Goal: Task Accomplishment & Management: Complete application form

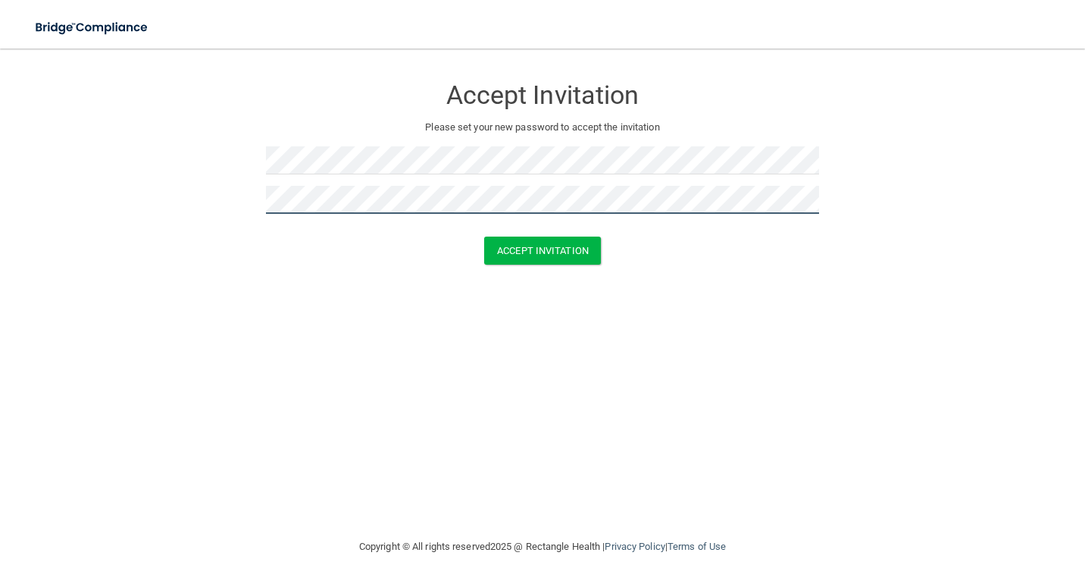
click at [484, 236] on button "Accept Invitation" at bounding box center [542, 250] width 117 height 28
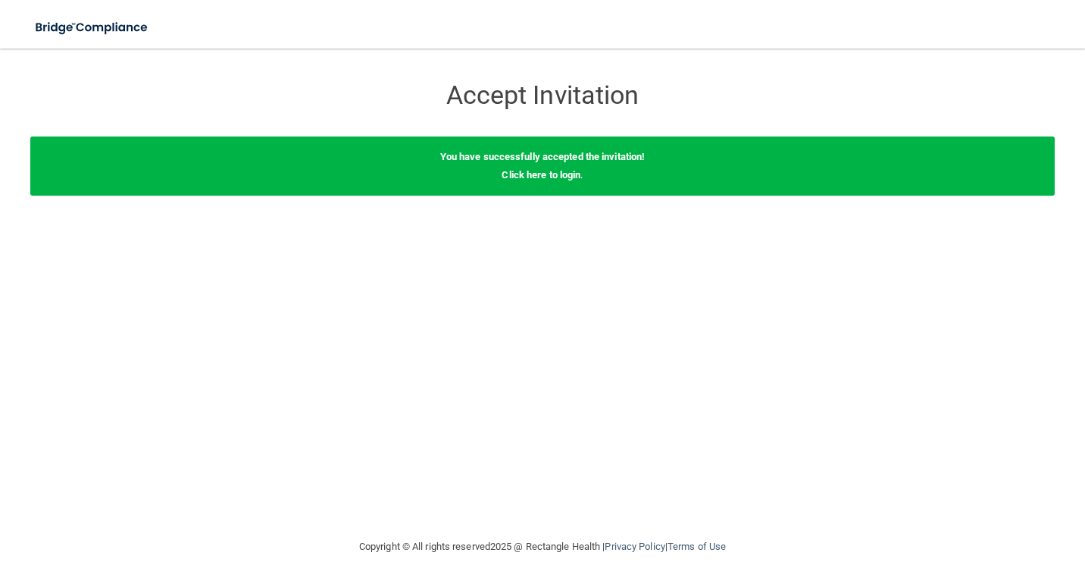
click at [495, 180] on div "You have successfully accepted the invitation! Click here to login ." at bounding box center [542, 165] width 1024 height 59
click at [532, 177] on link "Click here to login" at bounding box center [541, 174] width 79 height 11
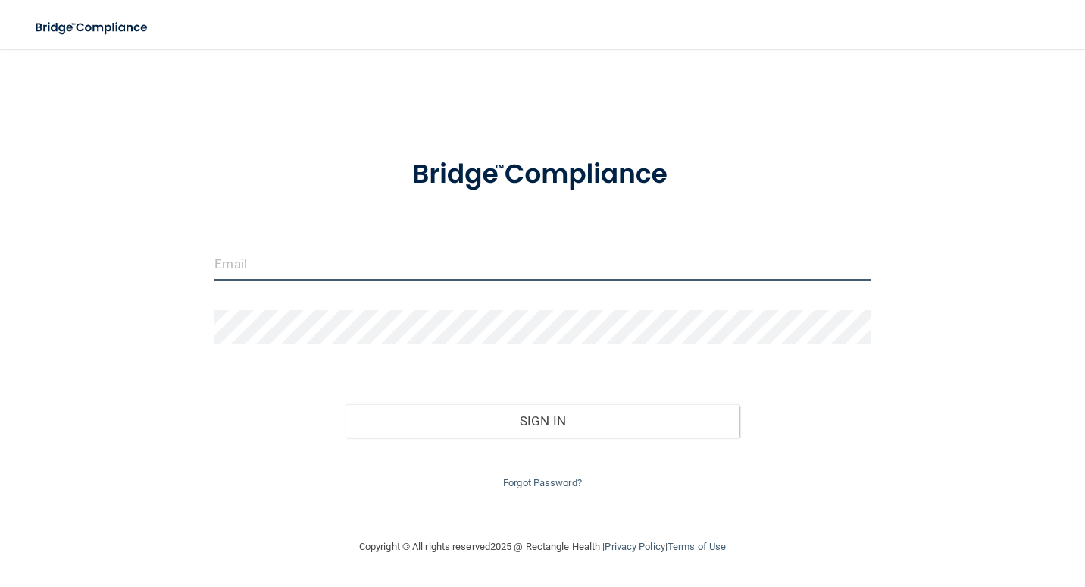
click at [494, 265] on input "email" at bounding box center [541, 263] width 655 height 34
type input "[EMAIL_ADDRESS][DOMAIN_NAME]"
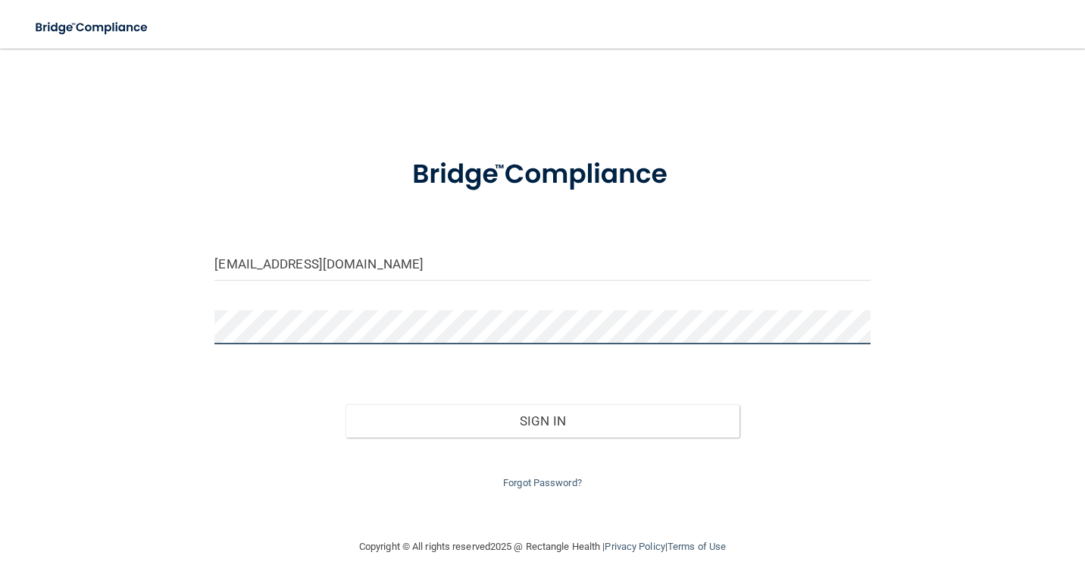
click at [346, 404] on button "Sign In" at bounding box center [542, 420] width 393 height 33
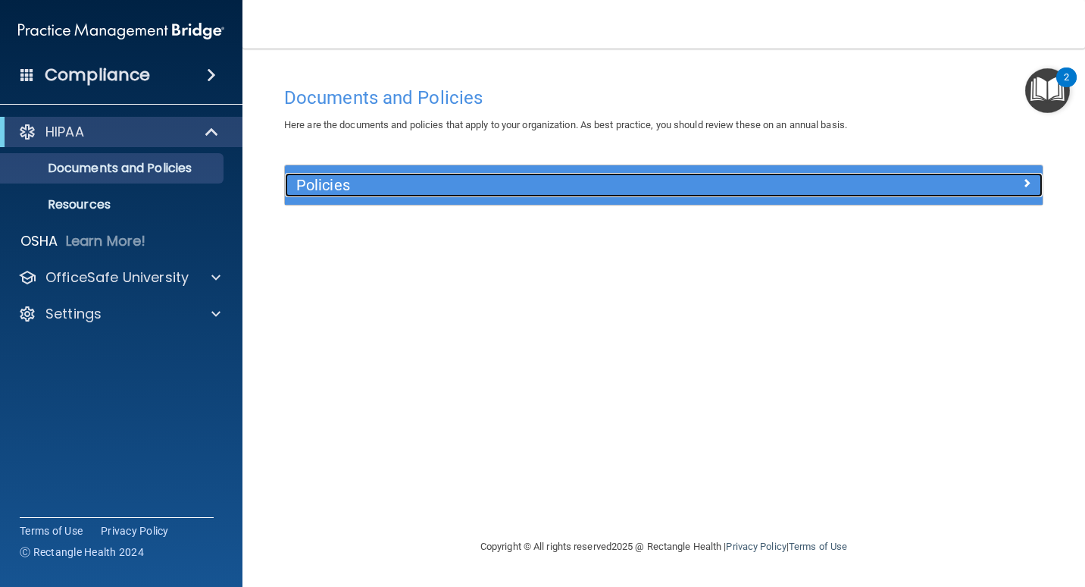
click at [355, 186] on h5 "Policies" at bounding box center [569, 185] width 546 height 17
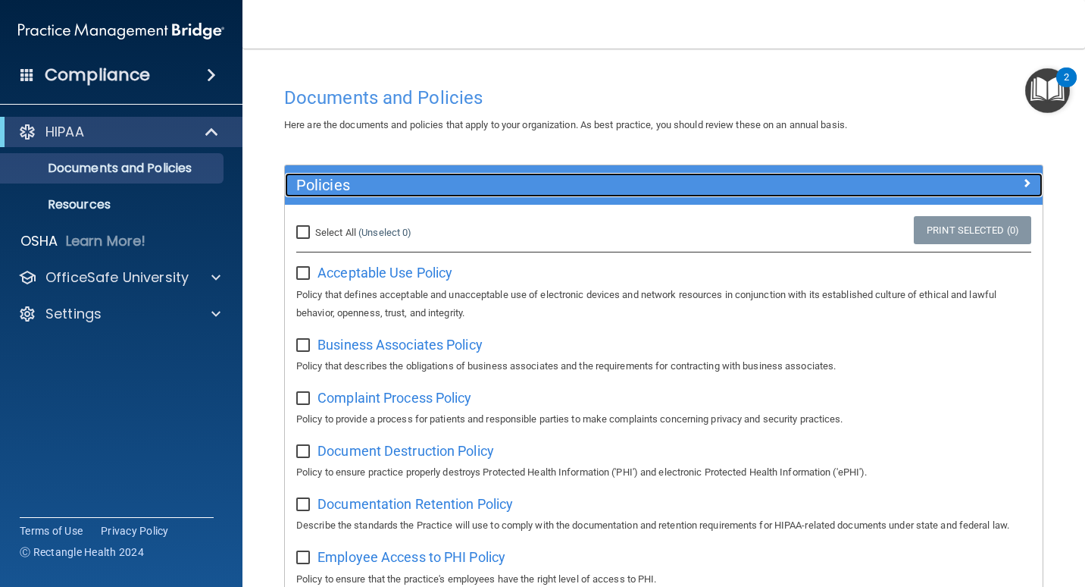
click at [351, 183] on h5 "Policies" at bounding box center [569, 185] width 546 height 17
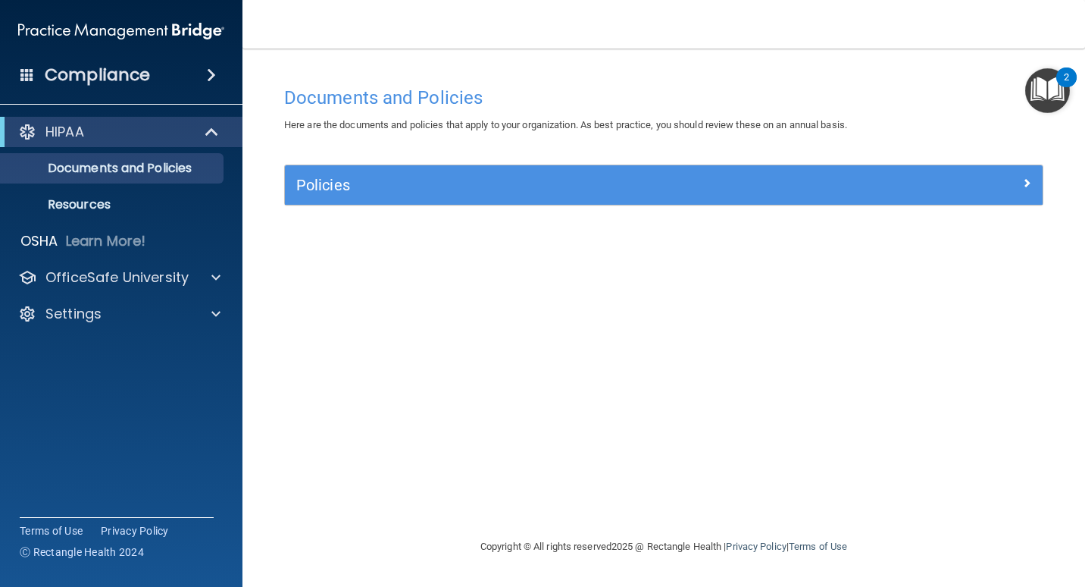
click at [1030, 95] on img "Open Resource Center, 2 new notifications" at bounding box center [1047, 90] width 45 height 45
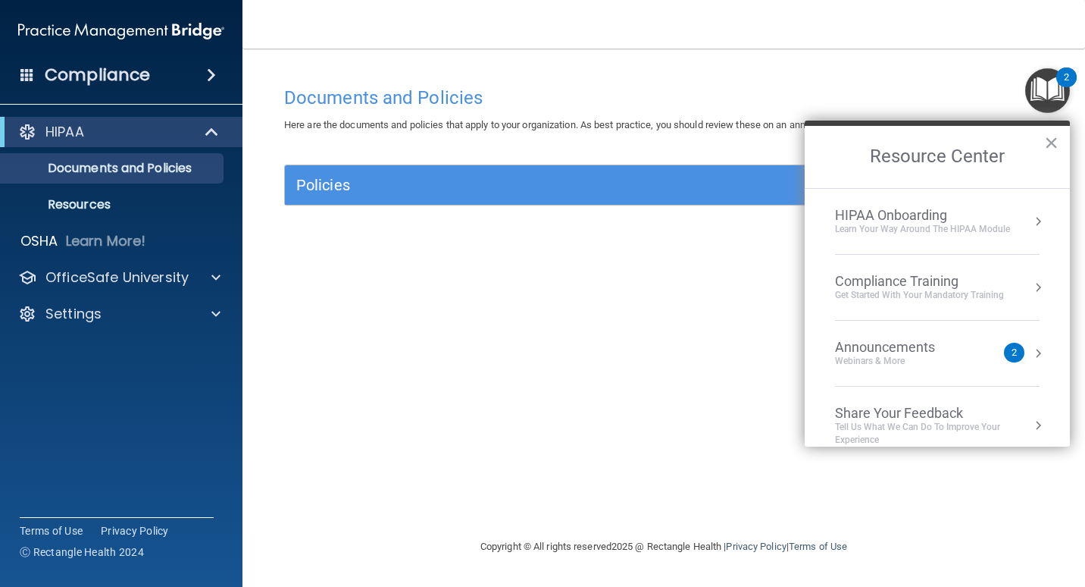
scroll to position [19, 0]
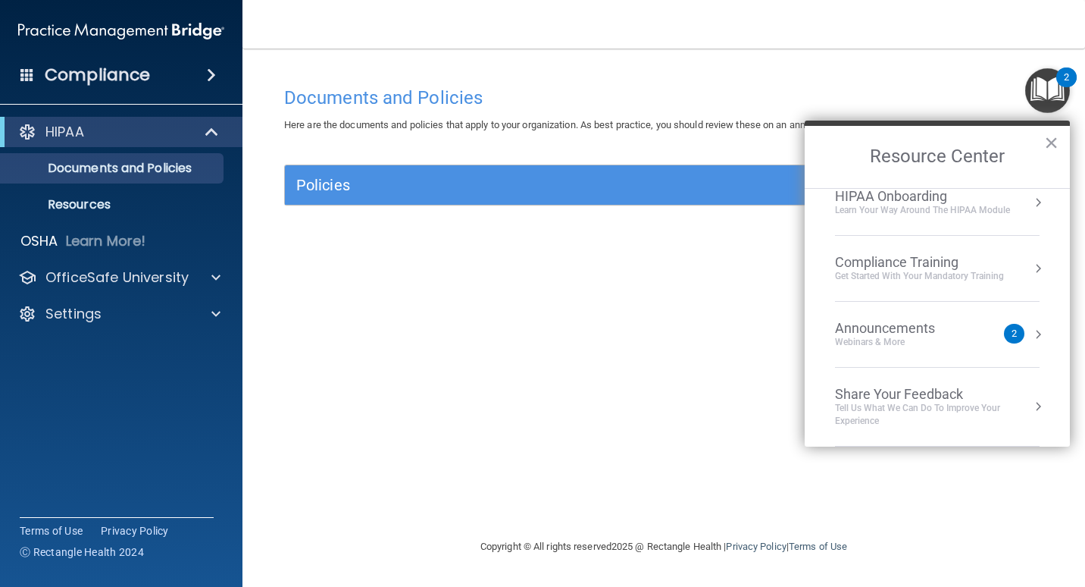
click at [949, 326] on div "Announcements" at bounding box center [900, 328] width 130 height 17
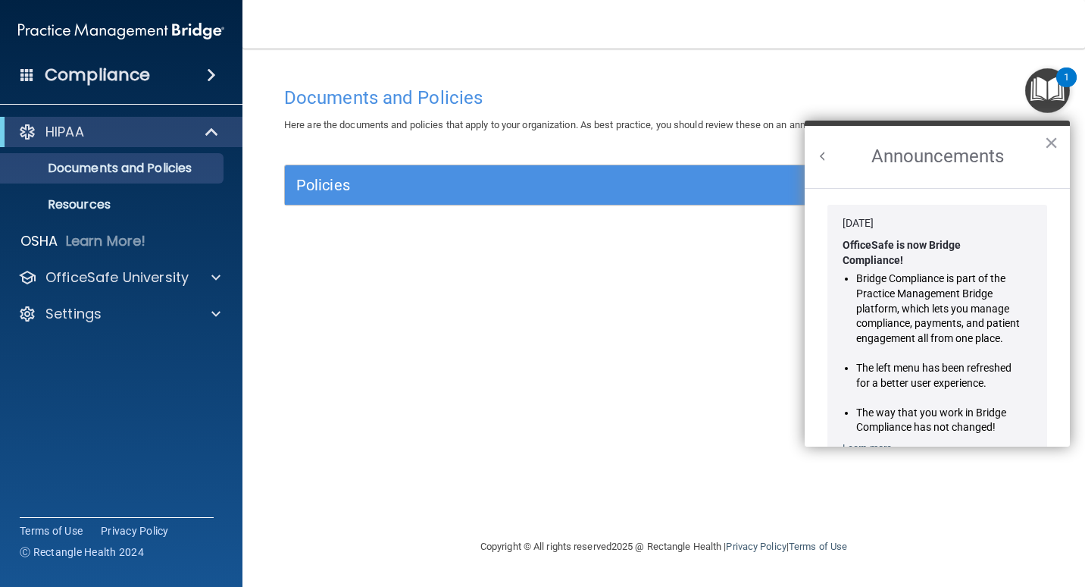
scroll to position [266, 0]
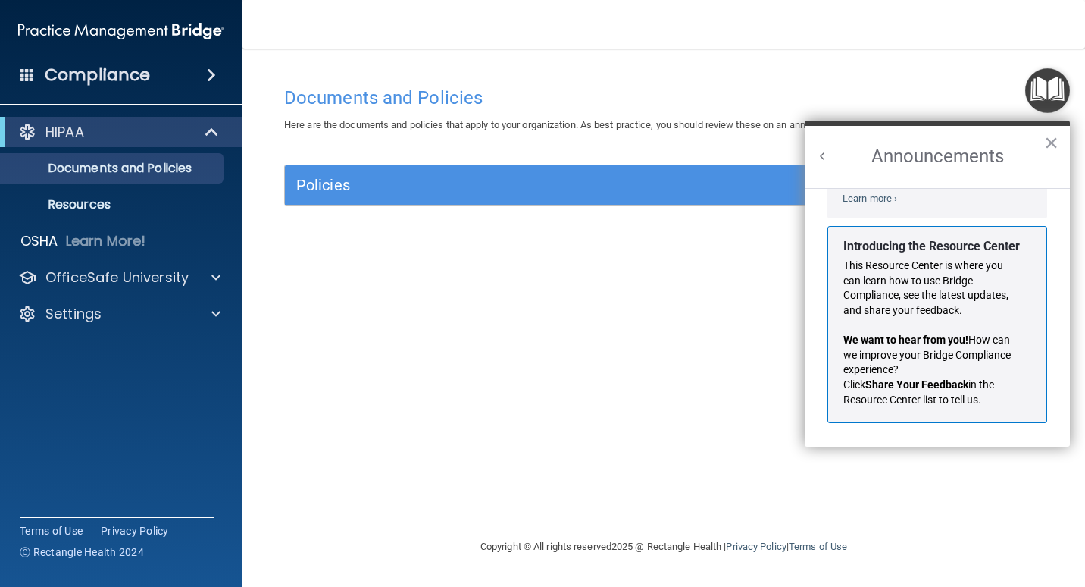
click at [512, 325] on div "Documents and Policies Here are the documents and policies that apply to your o…" at bounding box center [664, 308] width 782 height 458
click at [116, 204] on p "Resources" at bounding box center [113, 204] width 207 height 15
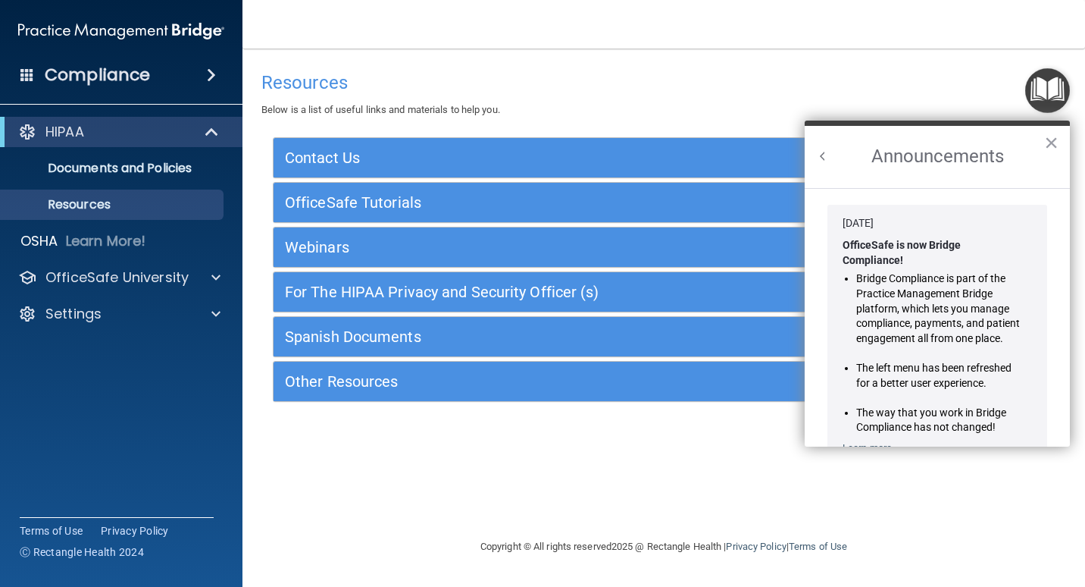
click at [1041, 140] on h2 "Announcements" at bounding box center [937, 157] width 265 height 62
click at [1058, 137] on button "×" at bounding box center [1051, 142] width 14 height 24
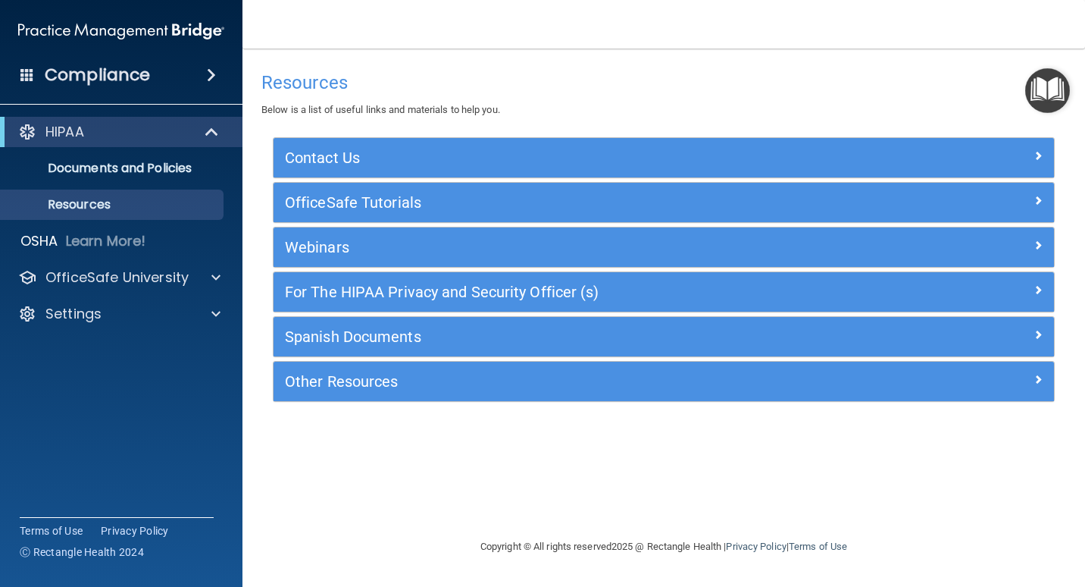
click at [325, 217] on div "OfficeSafe Tutorials" at bounding box center [664, 202] width 780 height 39
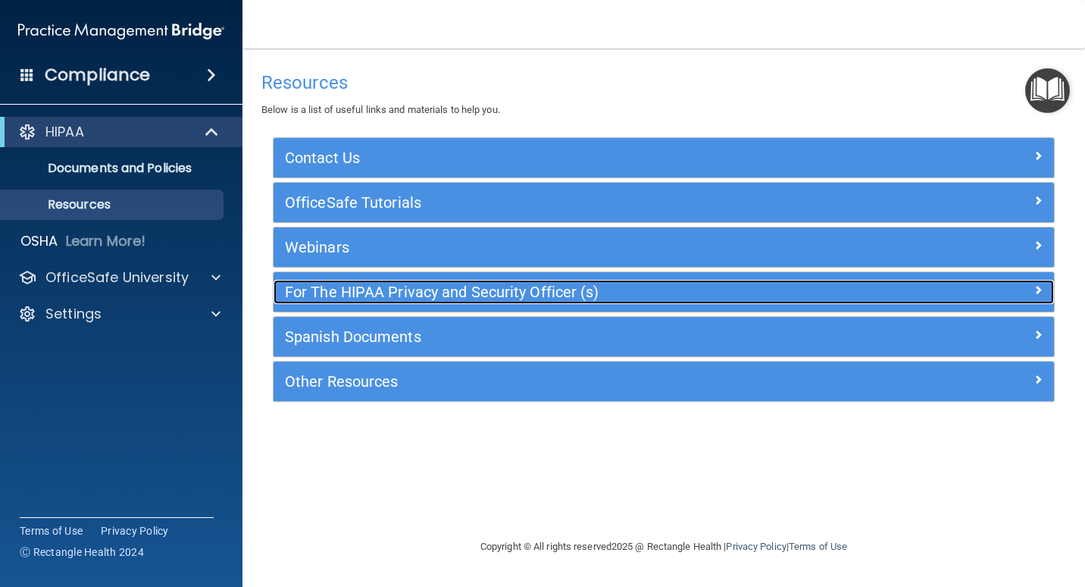
click at [763, 298] on h5 "For The HIPAA Privacy and Security Officer (s)" at bounding box center [566, 291] width 563 height 17
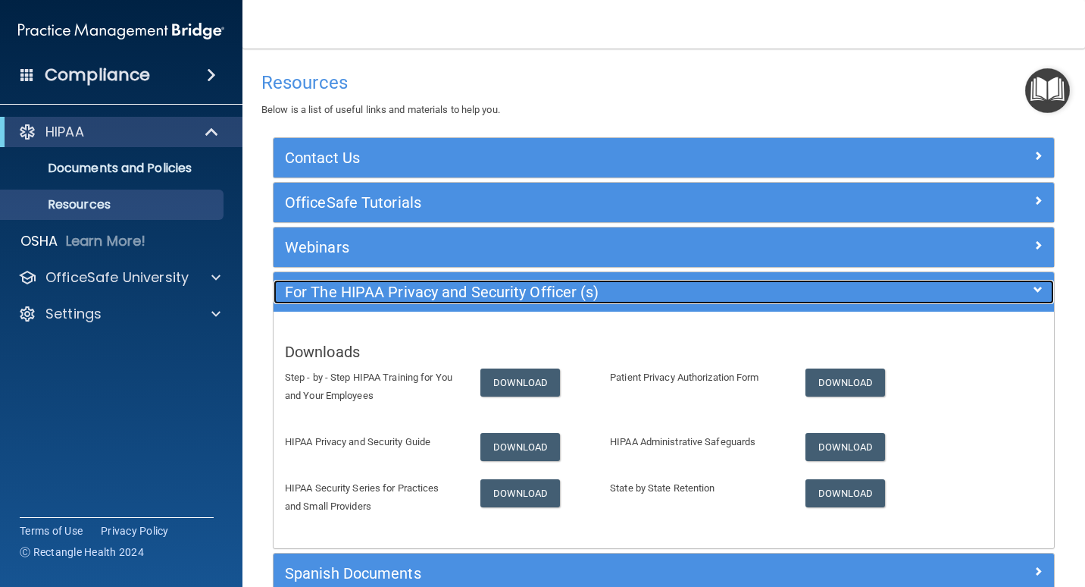
click at [763, 298] on h5 "For The HIPAA Privacy and Security Officer (s)" at bounding box center [566, 291] width 563 height 17
